Goal: Information Seeking & Learning: Learn about a topic

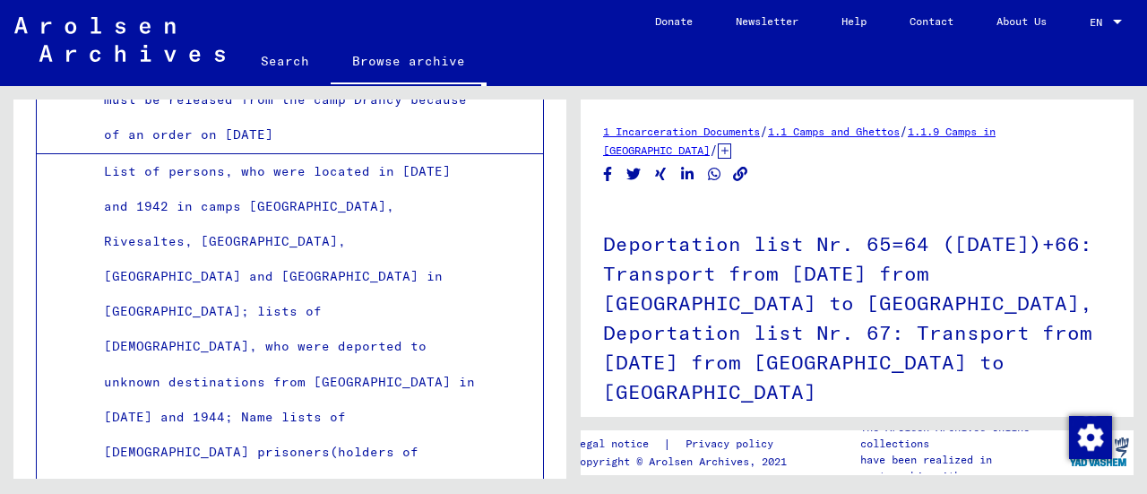
scroll to position [8678, 0]
click at [387, 65] on link "Browse archive" at bounding box center [409, 62] width 156 height 47
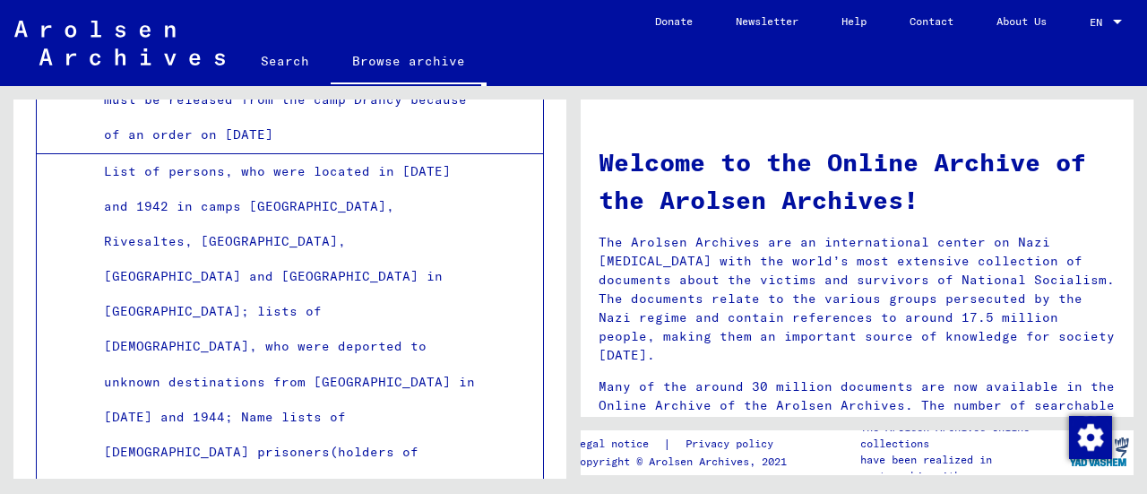
click at [282, 61] on link "Search" at bounding box center [284, 60] width 91 height 43
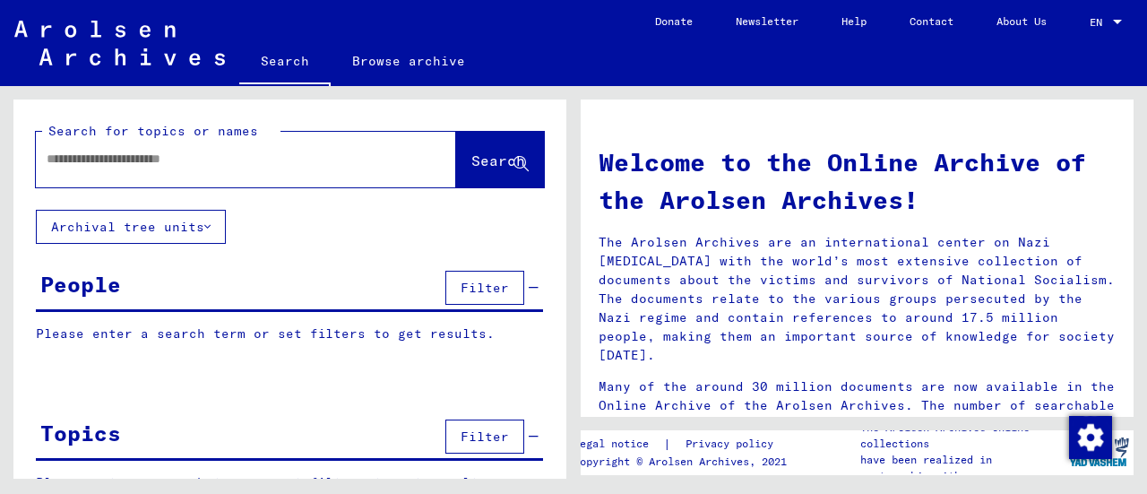
click at [199, 152] on input "text" at bounding box center [225, 159] width 356 height 19
type input "**********"
click at [456, 177] on button "Search" at bounding box center [500, 160] width 88 height 56
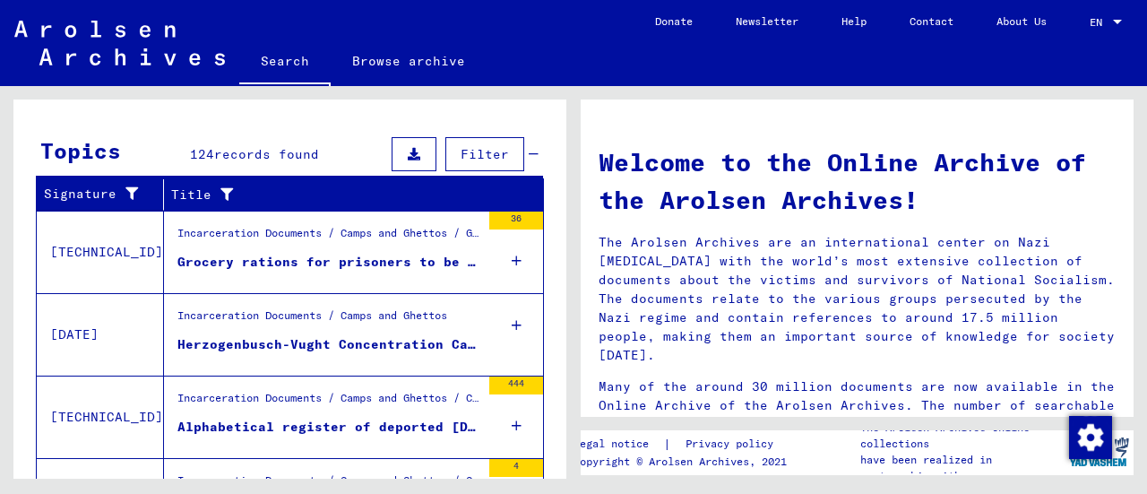
scroll to position [563, 0]
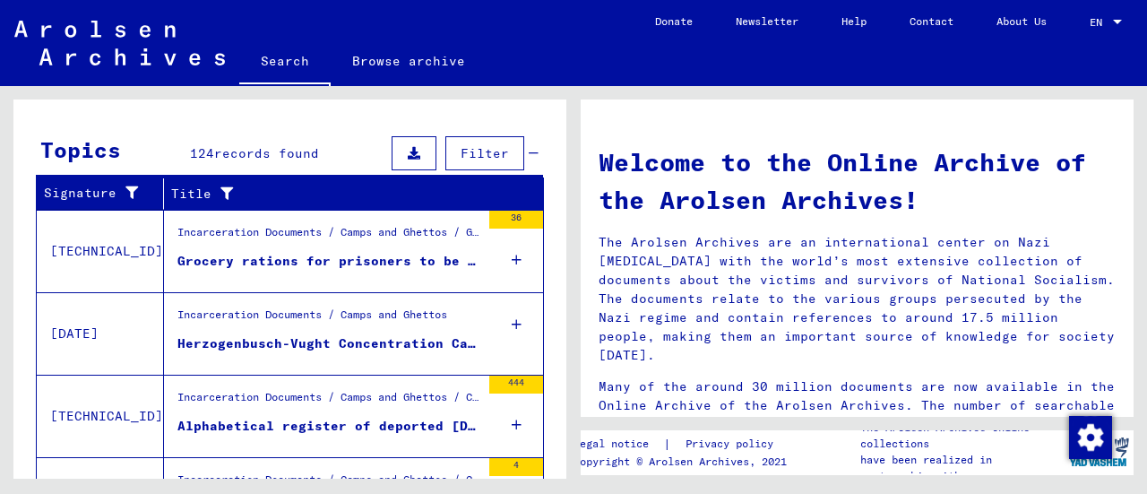
click at [512, 418] on icon at bounding box center [517, 424] width 10 height 63
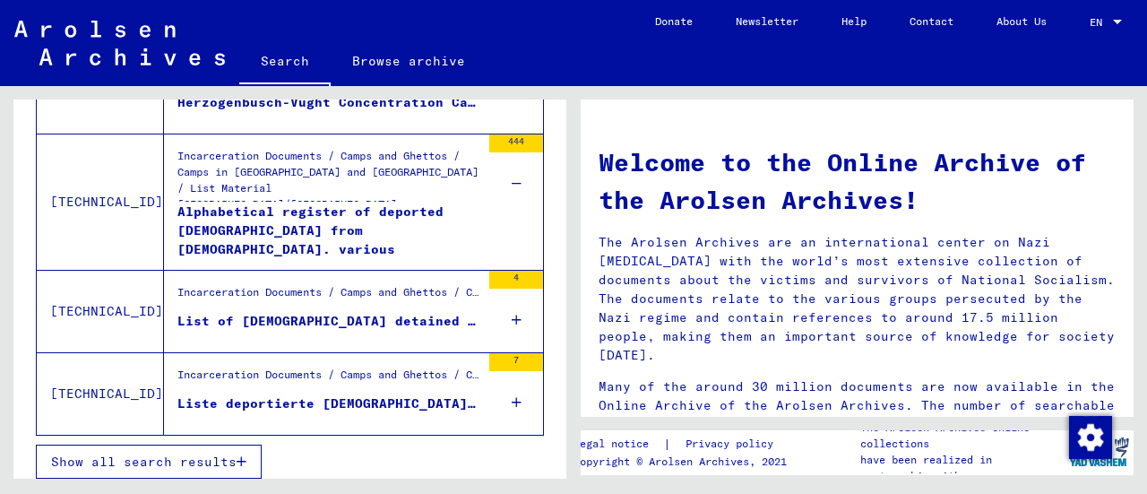
scroll to position [805, 0]
click at [158, 465] on button "Show all search results" at bounding box center [149, 461] width 226 height 34
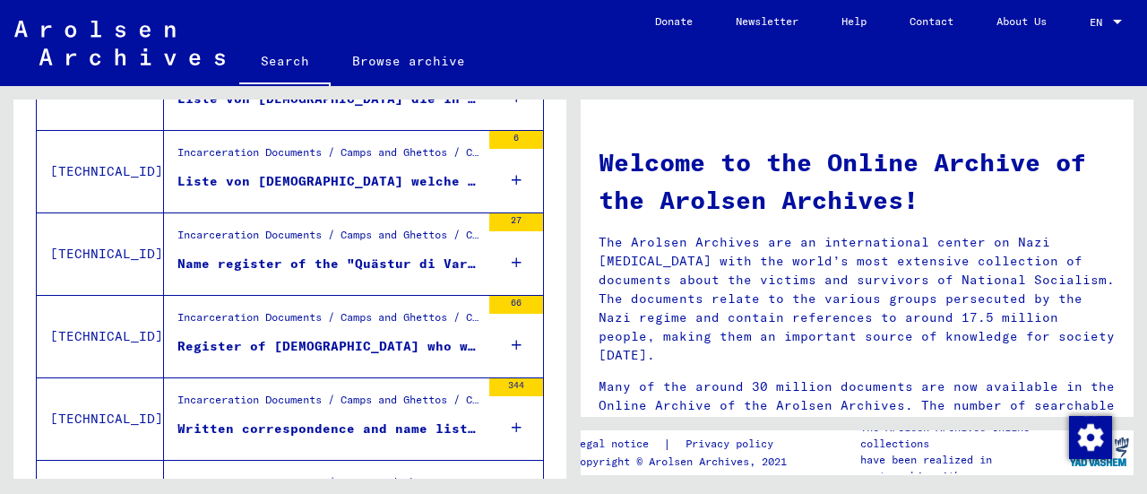
scroll to position [871, 0]
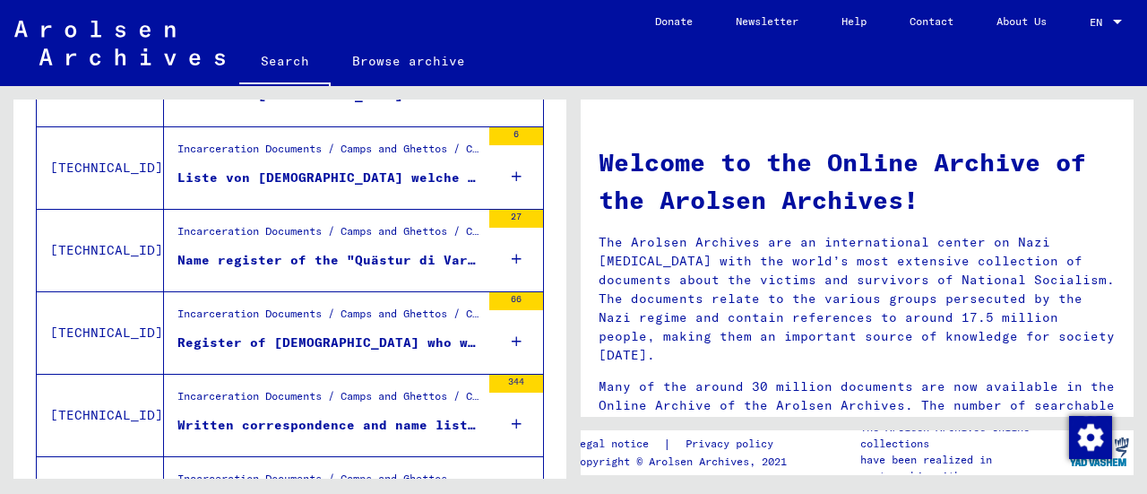
click at [512, 340] on icon at bounding box center [517, 341] width 10 height 63
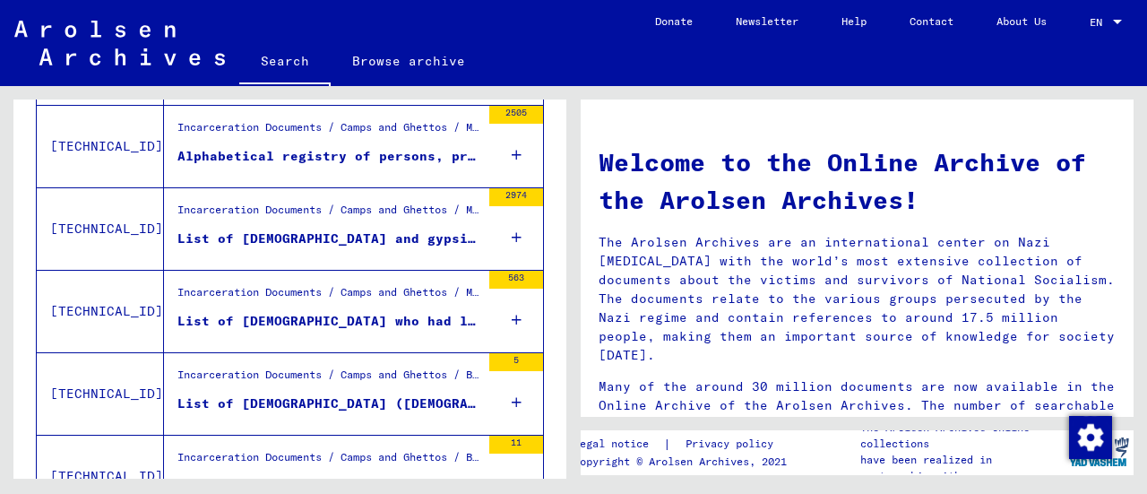
scroll to position [2024, 0]
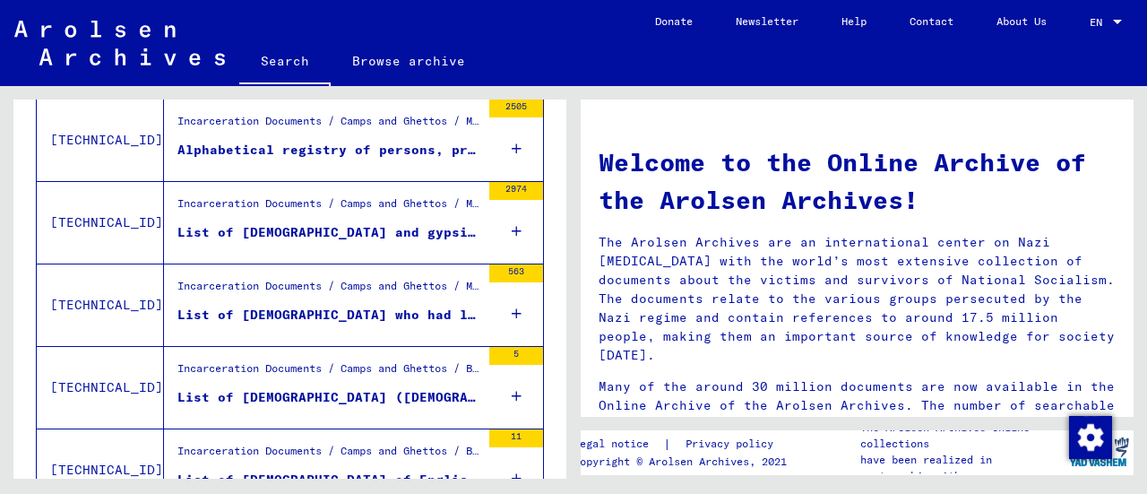
click at [283, 429] on div "Incarceration Documents / Camps and Ghettos / Bergen-Belsen Concentration Camp …" at bounding box center [322, 470] width 316 height 82
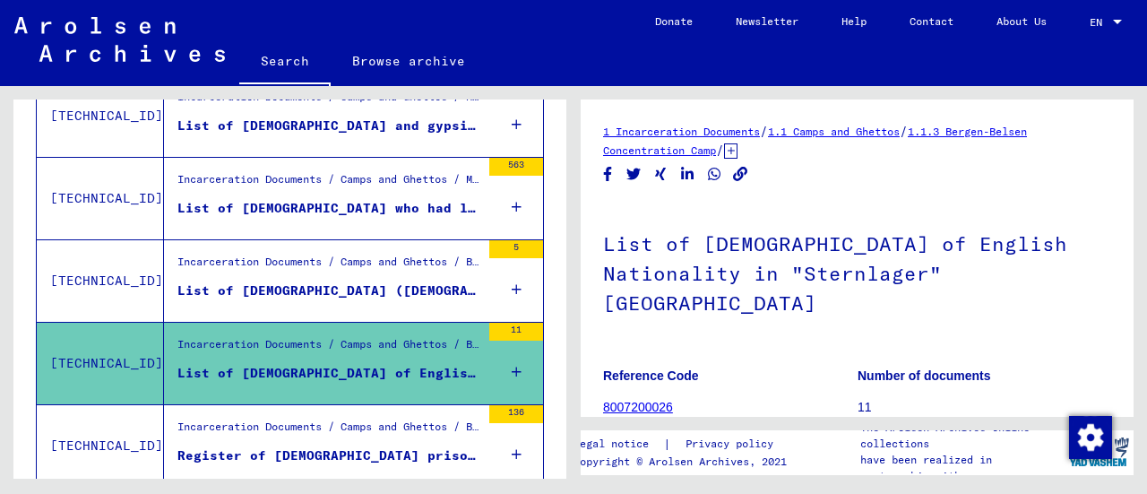
scroll to position [2135, 0]
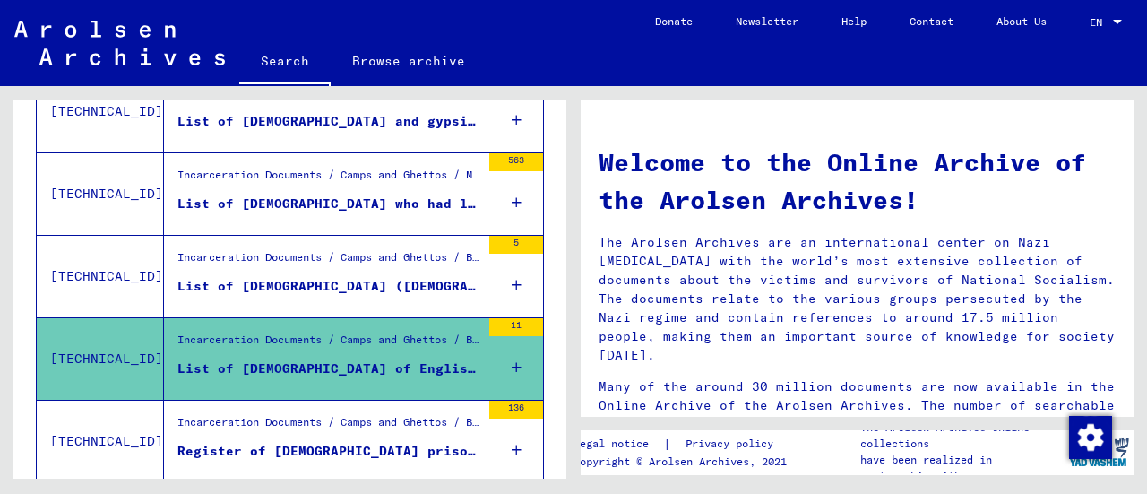
scroll to position [11, 0]
